Goal: Task Accomplishment & Management: Use online tool/utility

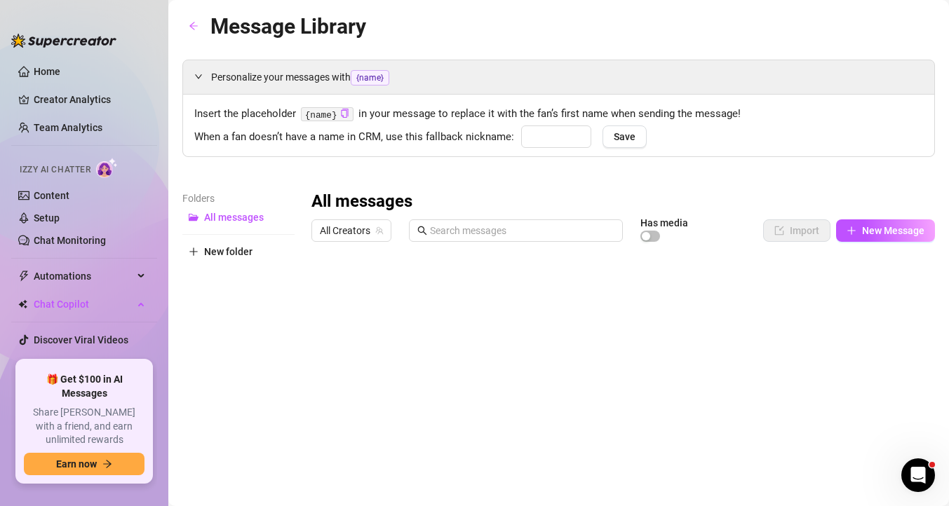
type input "babe"
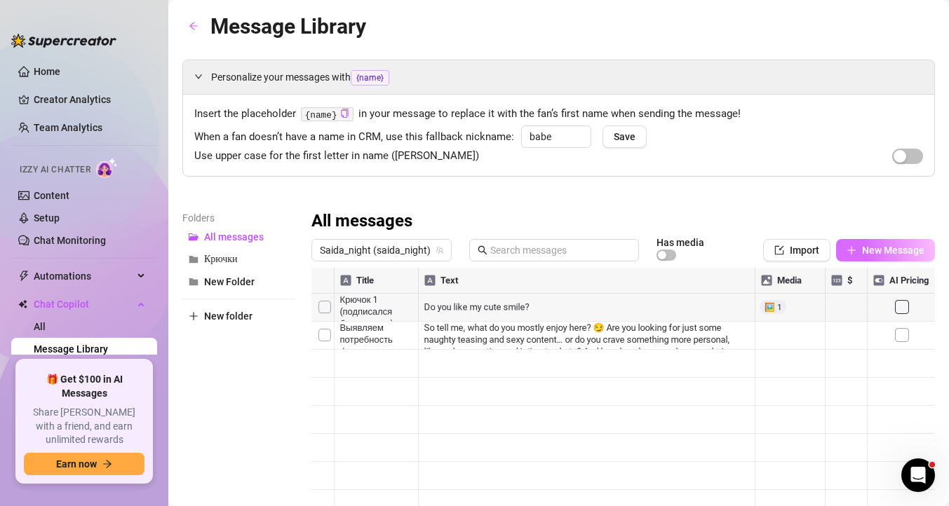
click at [890, 251] on span "New Message" at bounding box center [893, 250] width 62 height 11
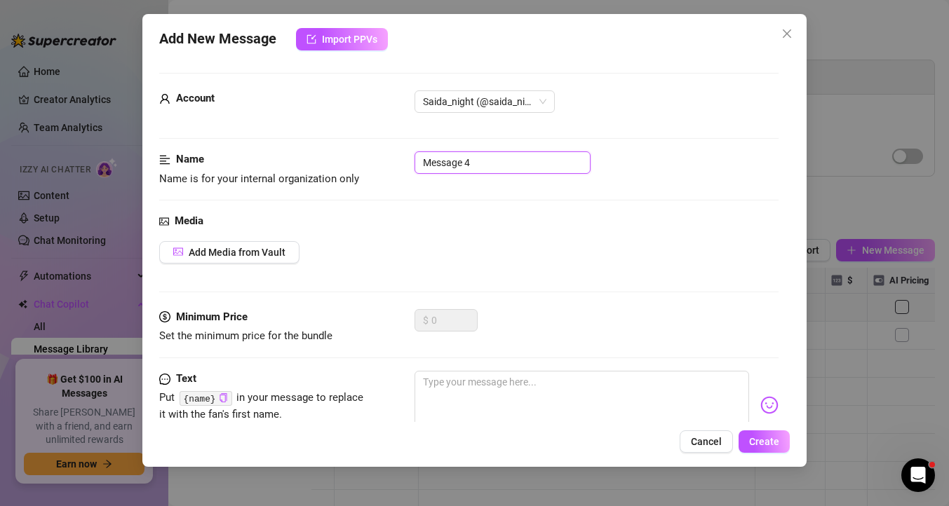
click at [478, 164] on input "Message 4" at bounding box center [503, 163] width 176 height 22
drag, startPoint x: 485, startPoint y: 161, endPoint x: 370, endPoint y: 161, distance: 114.3
click at [370, 161] on div "Name Name is for your internal organization only Message 4" at bounding box center [468, 170] width 619 height 36
type input "a"
type input "[PERSON_NAME] который отписался"
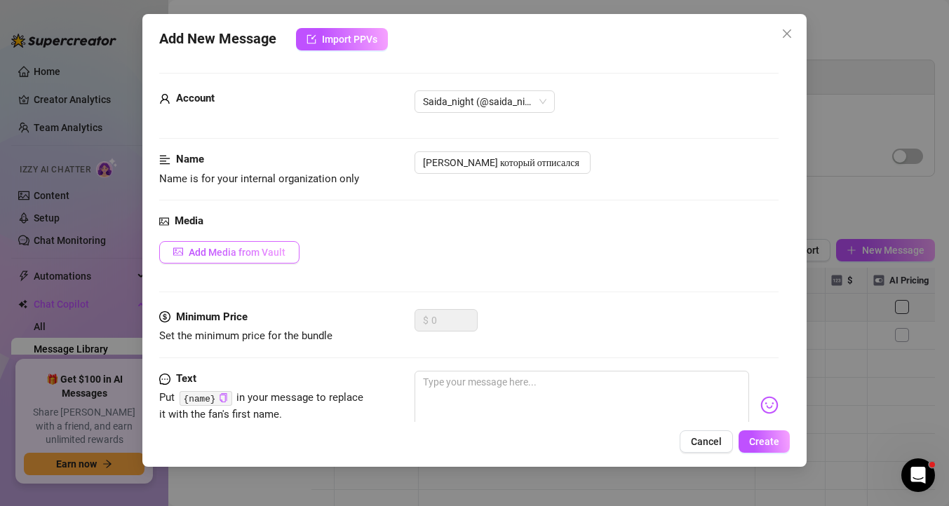
click at [238, 254] on span "Add Media from Vault" at bounding box center [237, 252] width 97 height 11
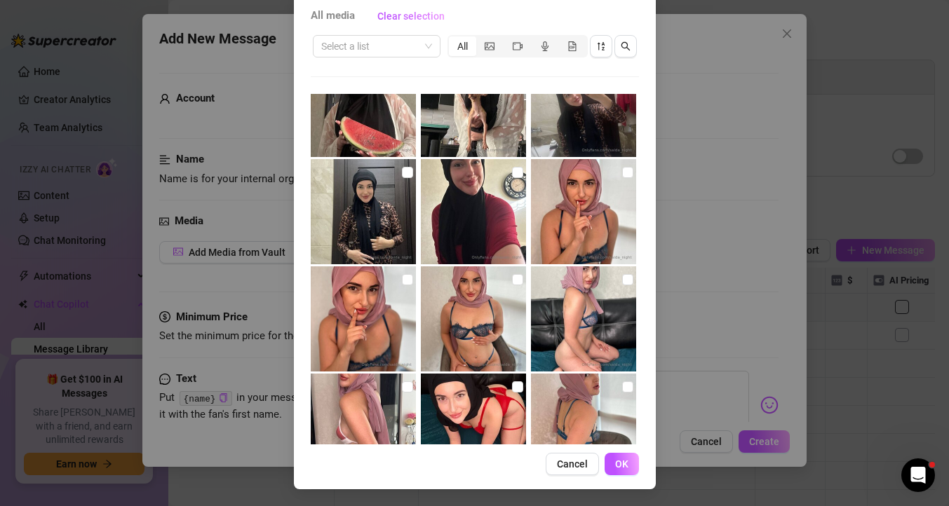
scroll to position [899, 0]
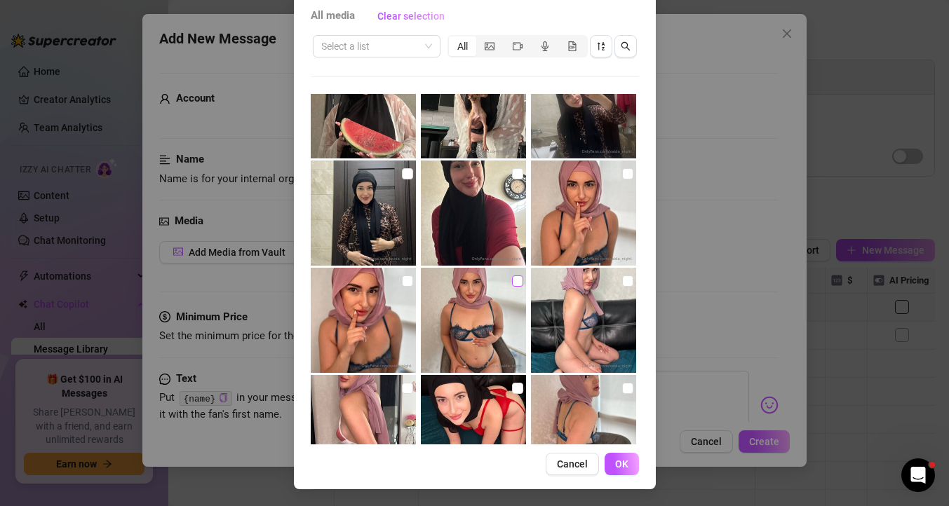
click at [522, 281] on input "checkbox" at bounding box center [517, 281] width 11 height 11
checkbox input "true"
click at [621, 462] on span "OK" at bounding box center [621, 464] width 13 height 11
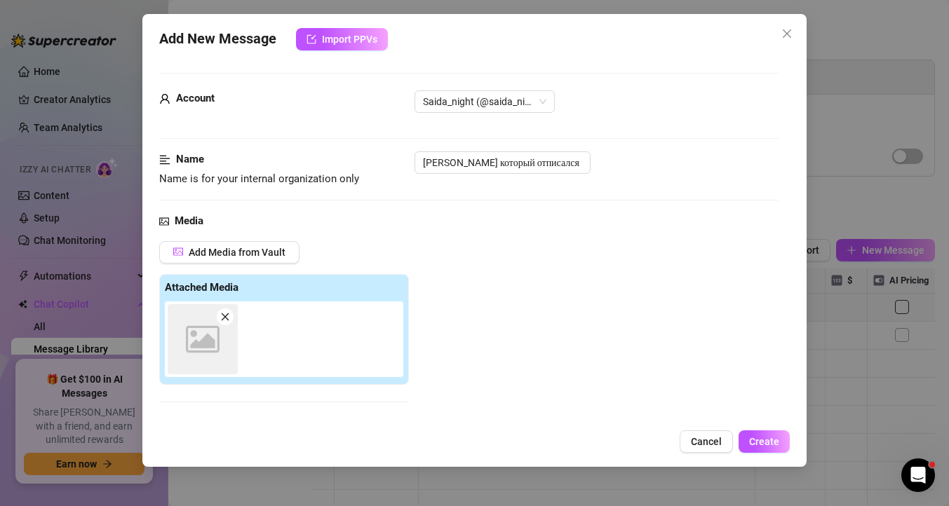
scroll to position [203, 0]
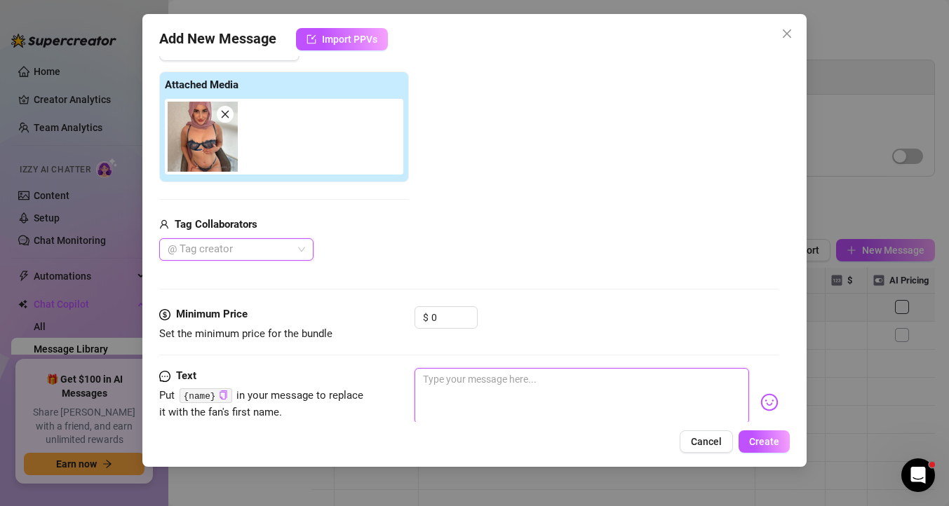
click at [482, 404] on textarea at bounding box center [582, 396] width 335 height 56
paste textarea "I noticed you didn’t stay long… maybe you didn’t know, but I can be anything yo…"
type textarea "I noticed you didn’t stay long… maybe you didn’t know, but I can be anything yo…"
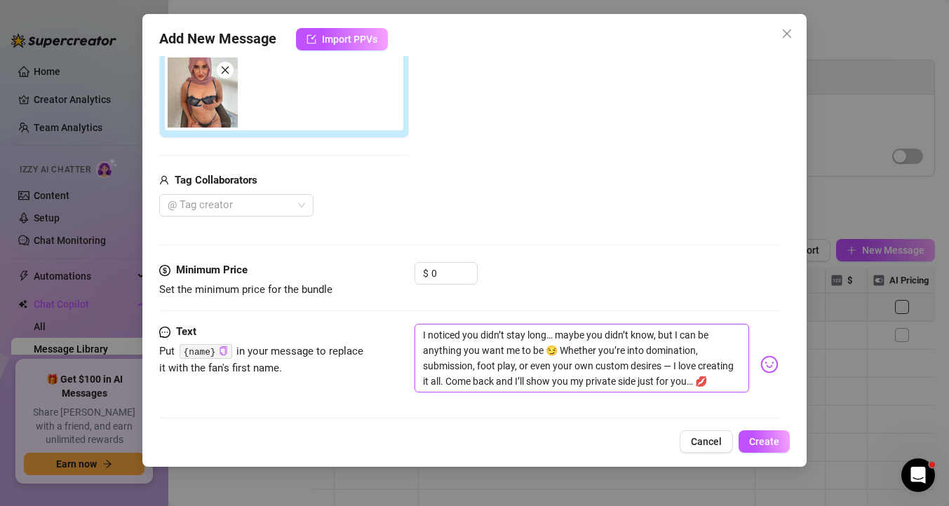
scroll to position [257, 0]
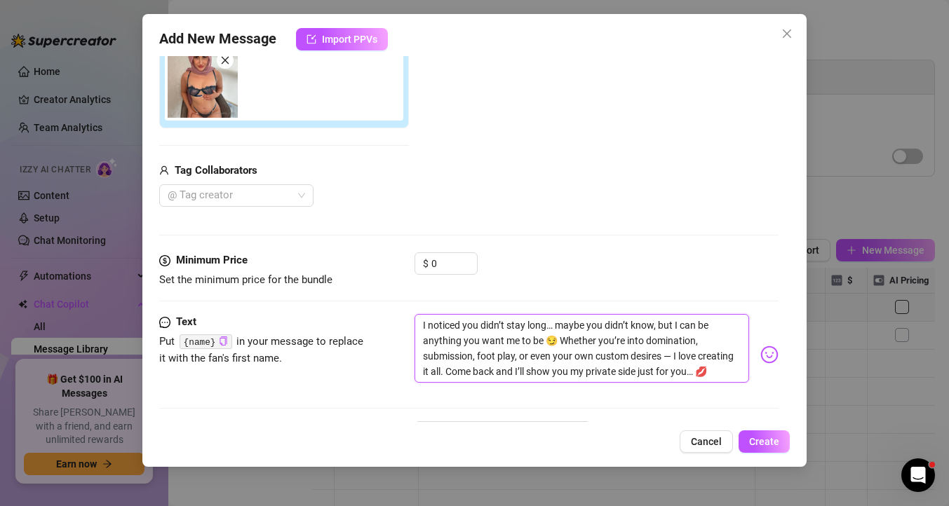
type textarea "I noticed you didn’t stay long… maybe you didn’t know, but I can be anything yo…"
click at [206, 344] on code "{name}" at bounding box center [206, 342] width 53 height 15
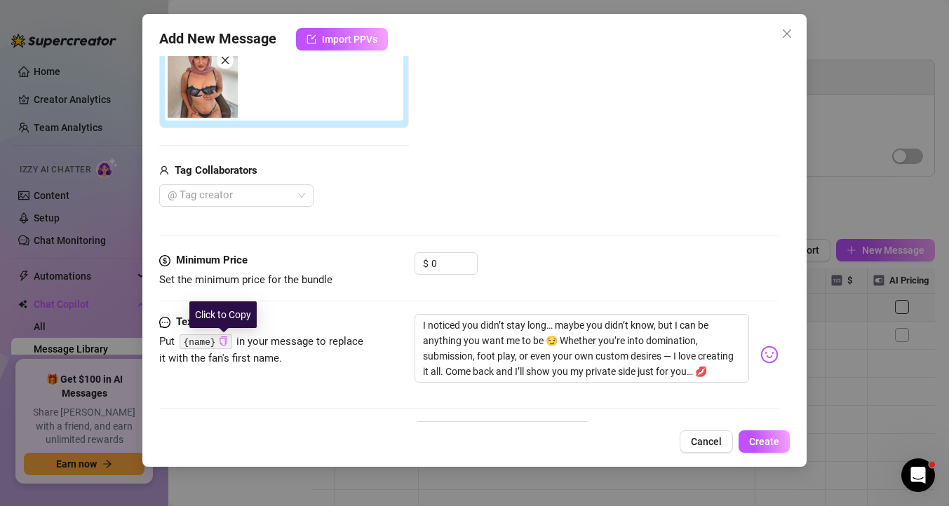
click at [224, 344] on icon "copy" at bounding box center [223, 341] width 9 height 9
click at [769, 442] on span "Create" at bounding box center [764, 441] width 30 height 11
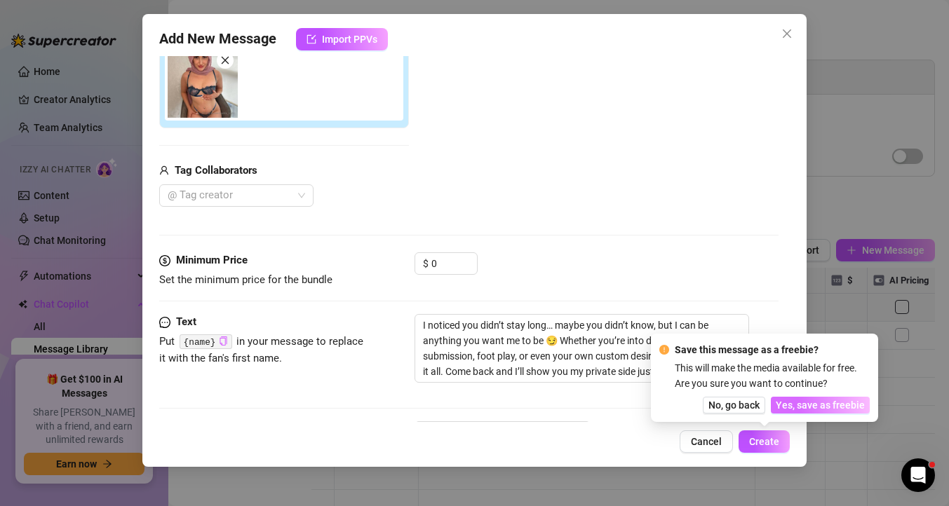
click at [830, 408] on span "Yes, save as freebie" at bounding box center [820, 405] width 89 height 11
